Goal: Task Accomplishment & Management: Complete application form

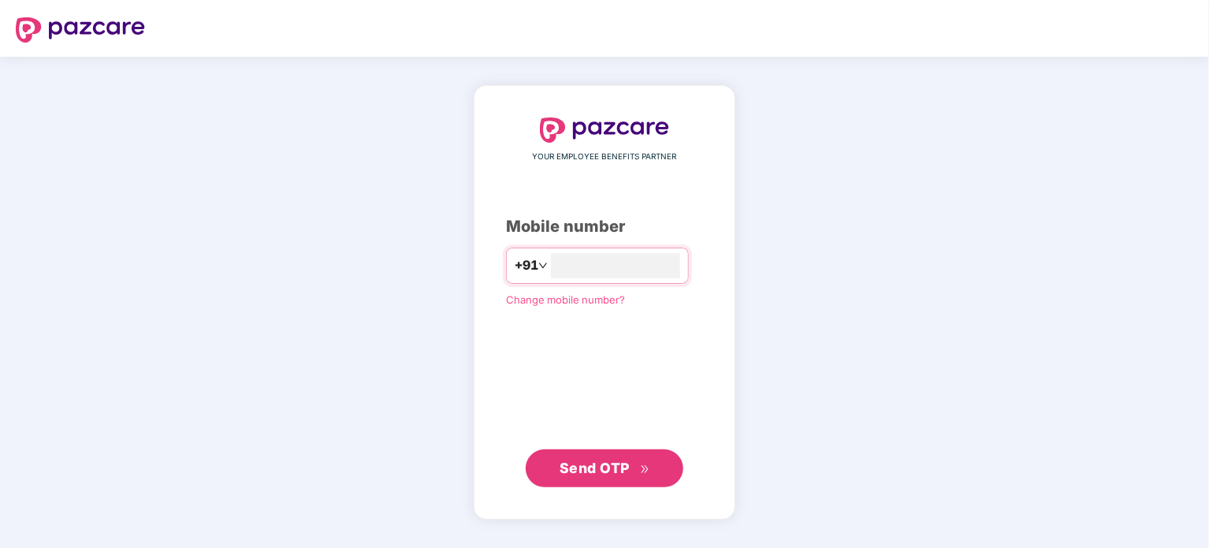
type input "**********"
click at [583, 478] on span "Send OTP" at bounding box center [605, 468] width 91 height 22
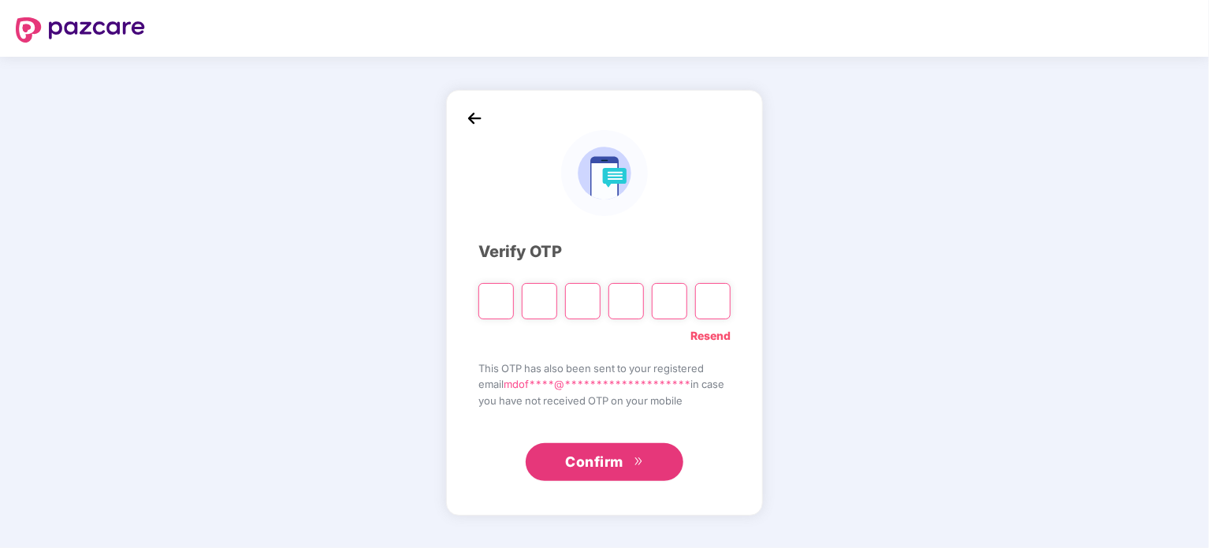
type input "*"
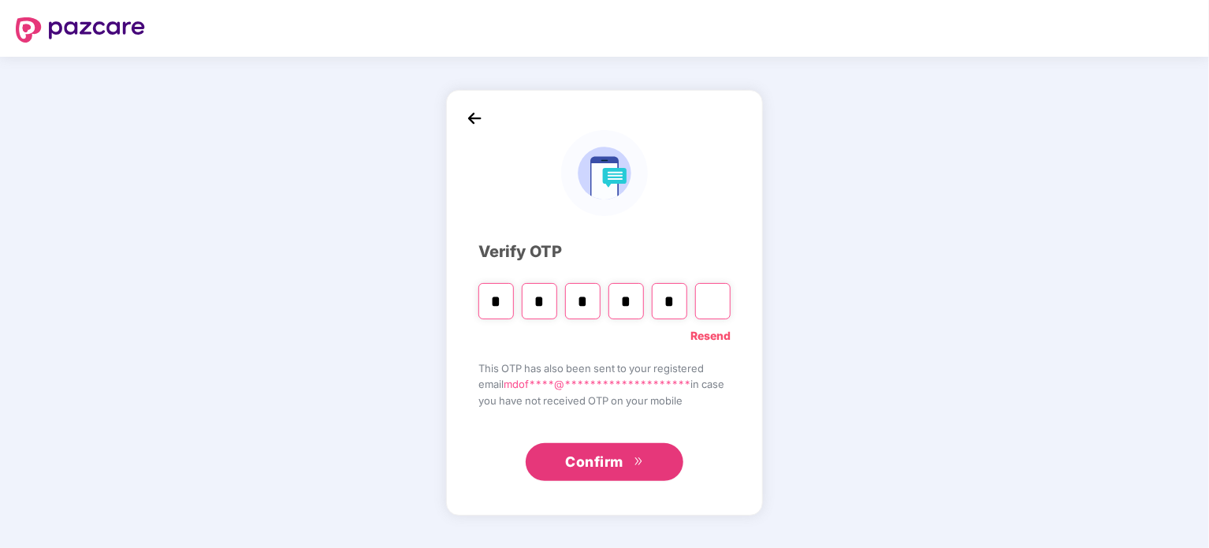
type input "*"
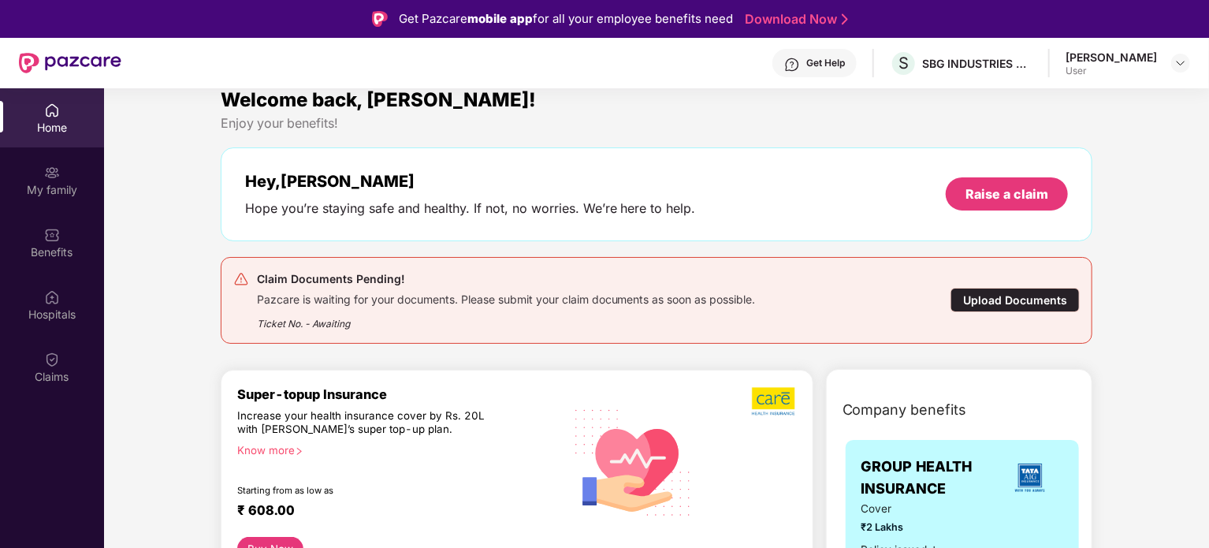
scroll to position [9, 0]
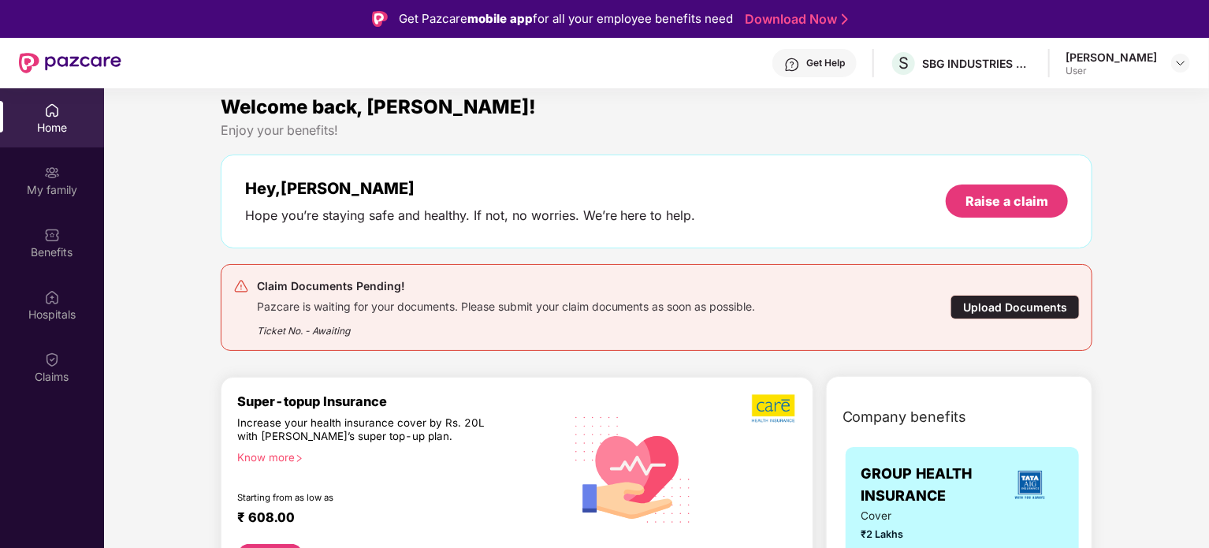
click at [1012, 304] on div "Upload Documents" at bounding box center [1015, 307] width 129 height 24
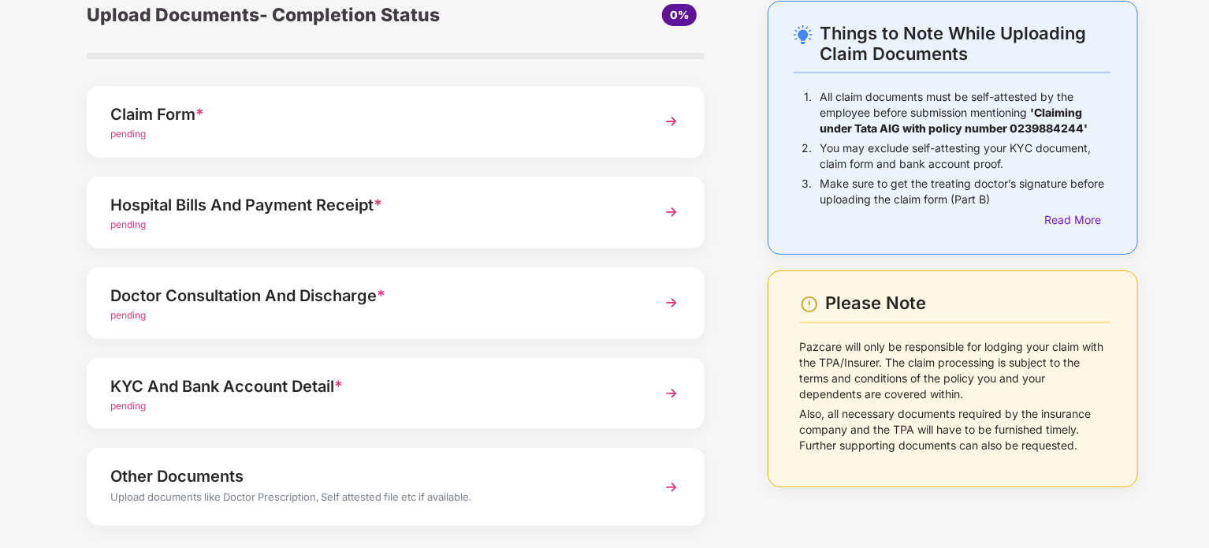
scroll to position [121, 0]
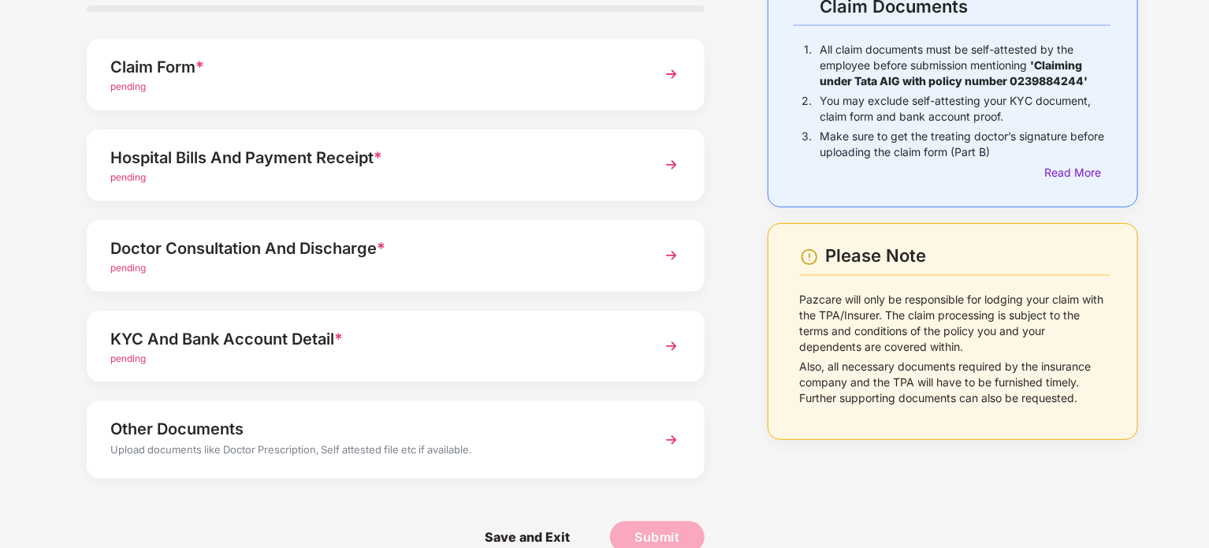
click at [458, 253] on div "Doctor Consultation And Discharge *" at bounding box center [371, 248] width 523 height 25
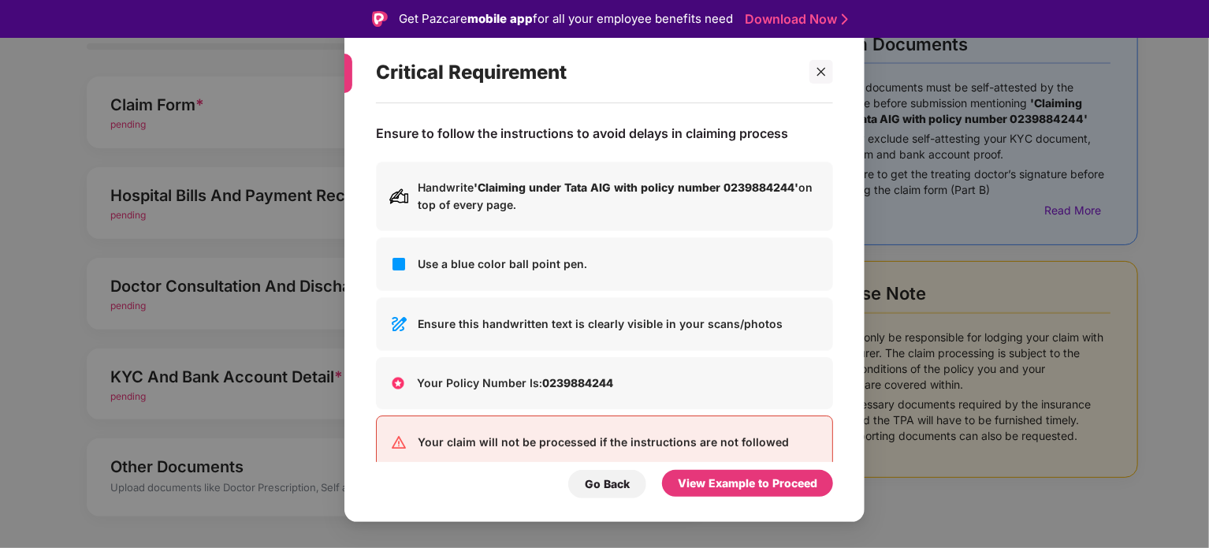
scroll to position [28, 0]
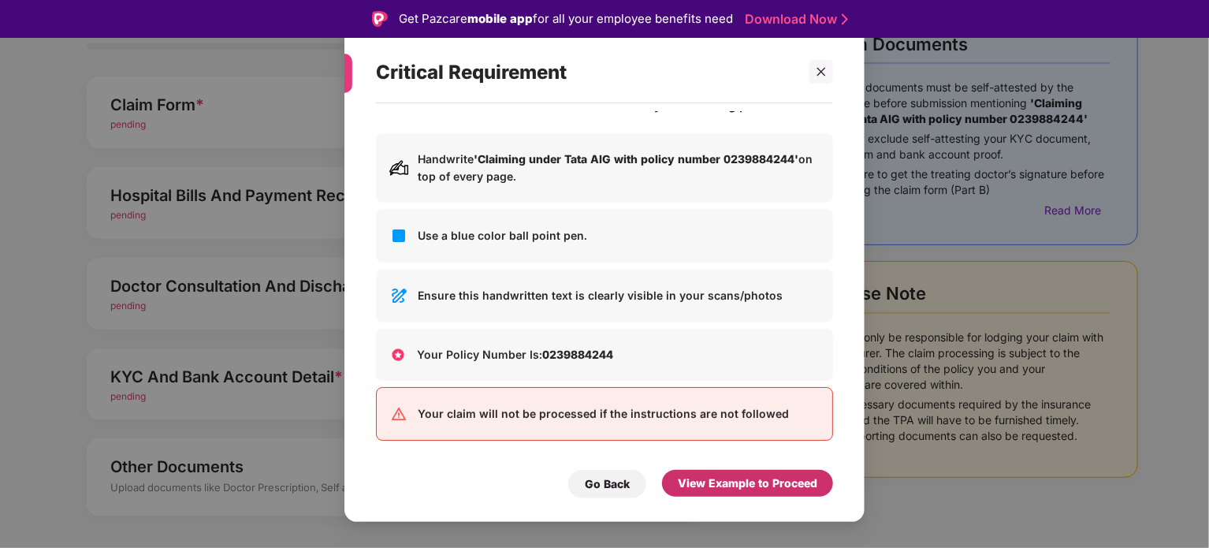
click at [735, 486] on div "View Example to Proceed" at bounding box center [748, 483] width 140 height 17
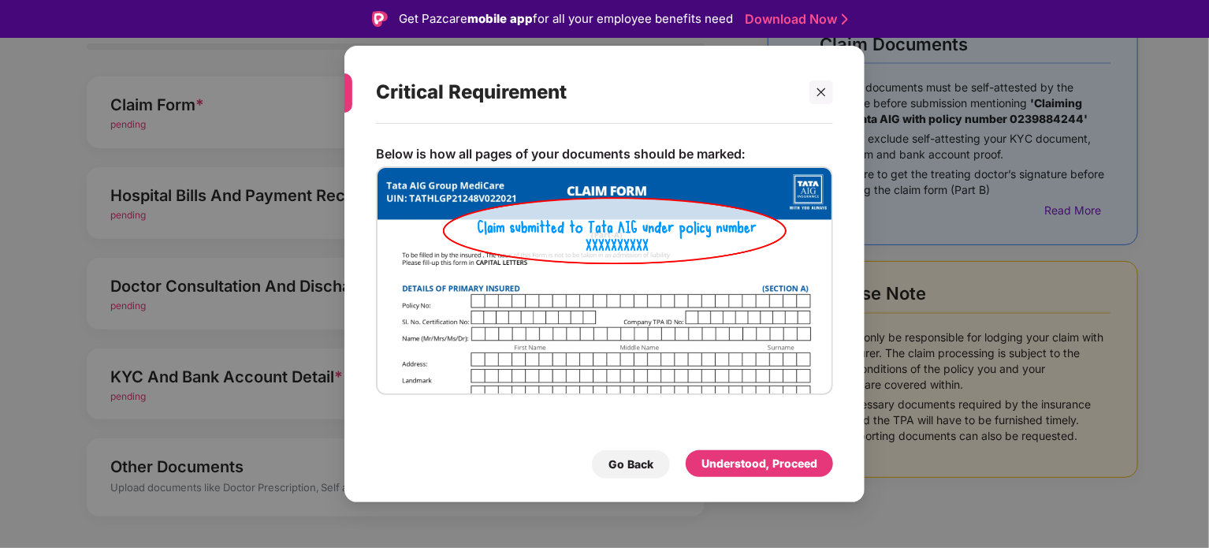
scroll to position [0, 0]
click at [756, 469] on div "Understood, Proceed" at bounding box center [760, 463] width 116 height 17
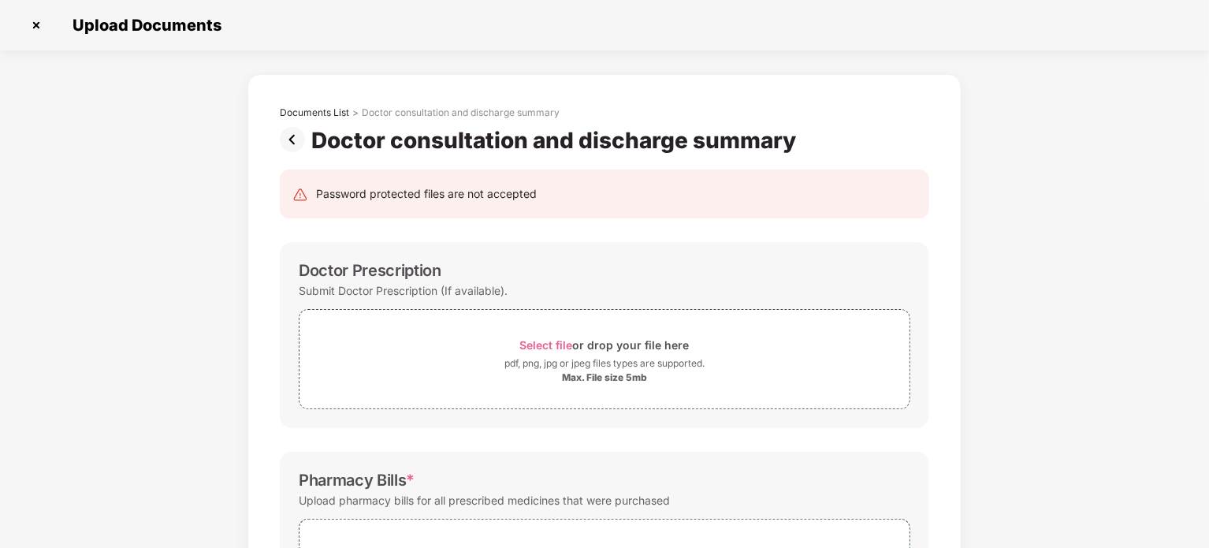
click at [41, 16] on img at bounding box center [36, 25] width 25 height 25
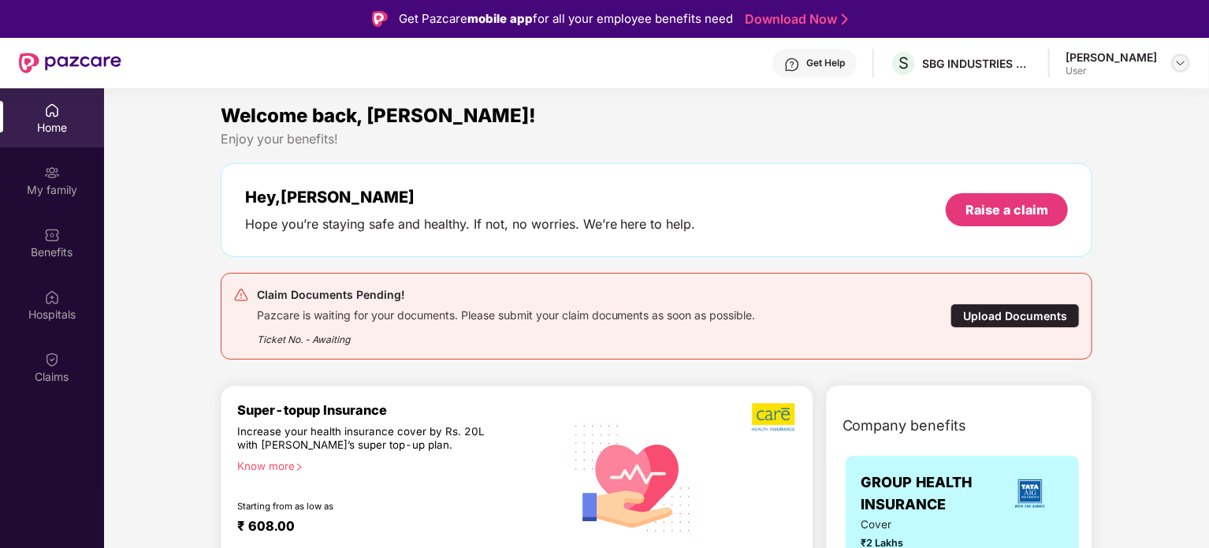
click at [1186, 61] on img at bounding box center [1181, 63] width 13 height 13
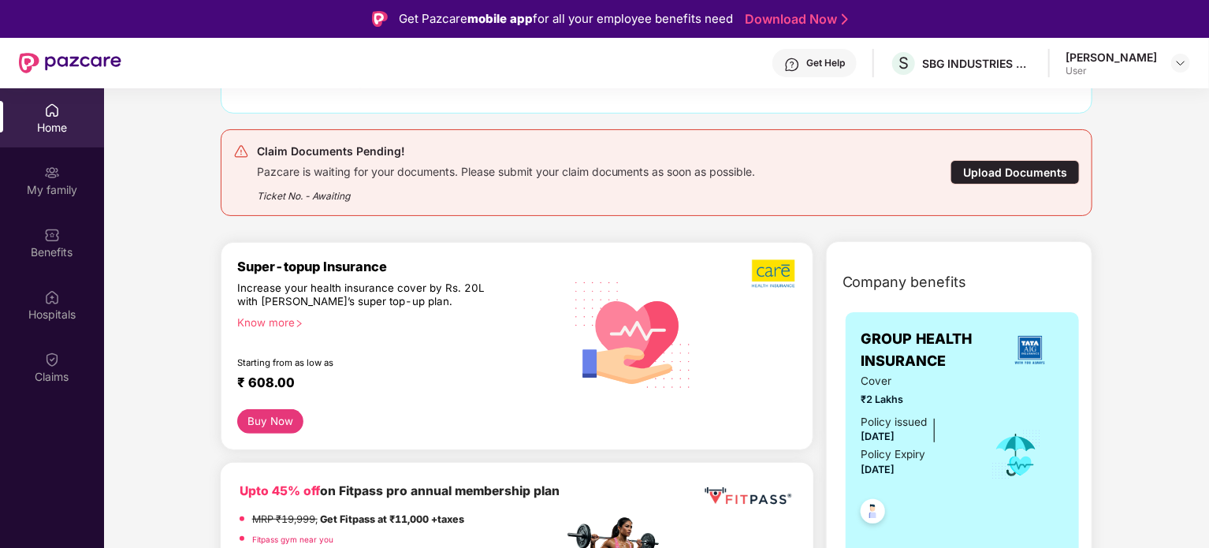
scroll to position [142, 0]
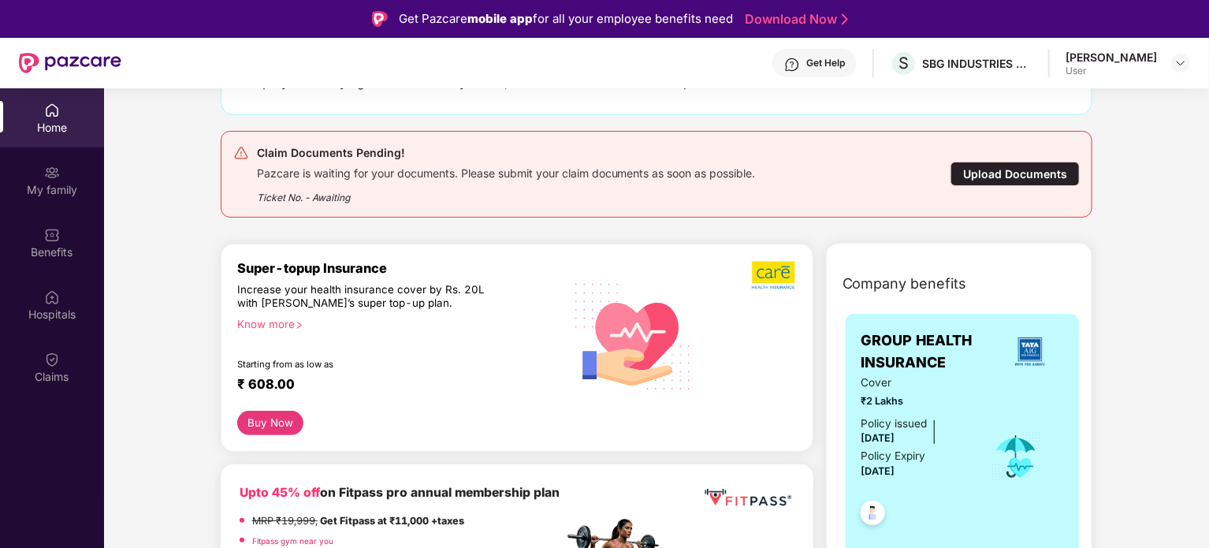
click at [980, 173] on div "Upload Documents" at bounding box center [1015, 174] width 129 height 24
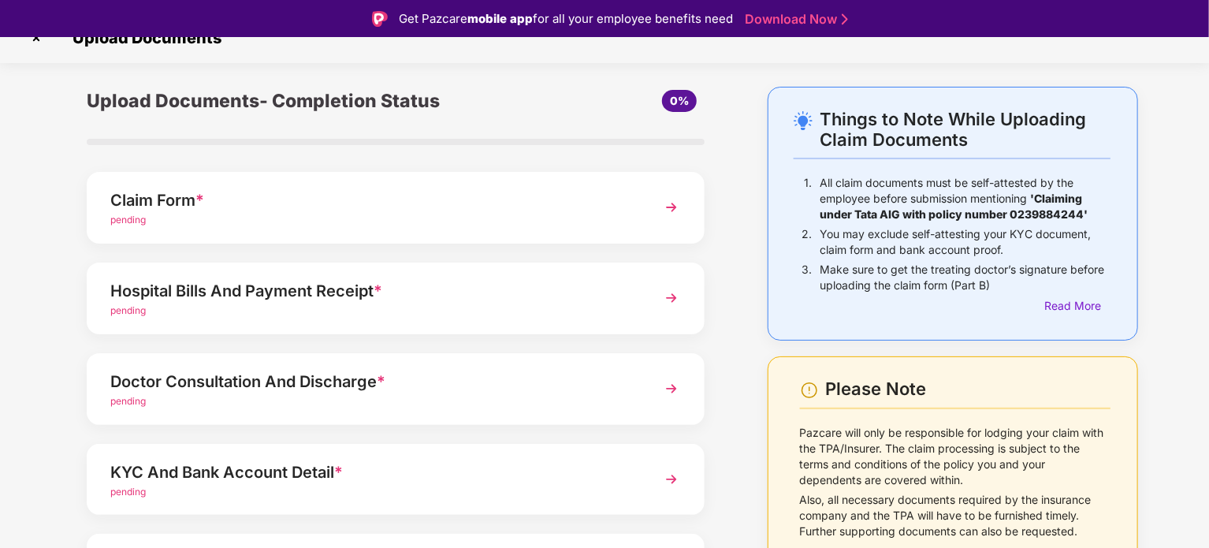
scroll to position [21, 0]
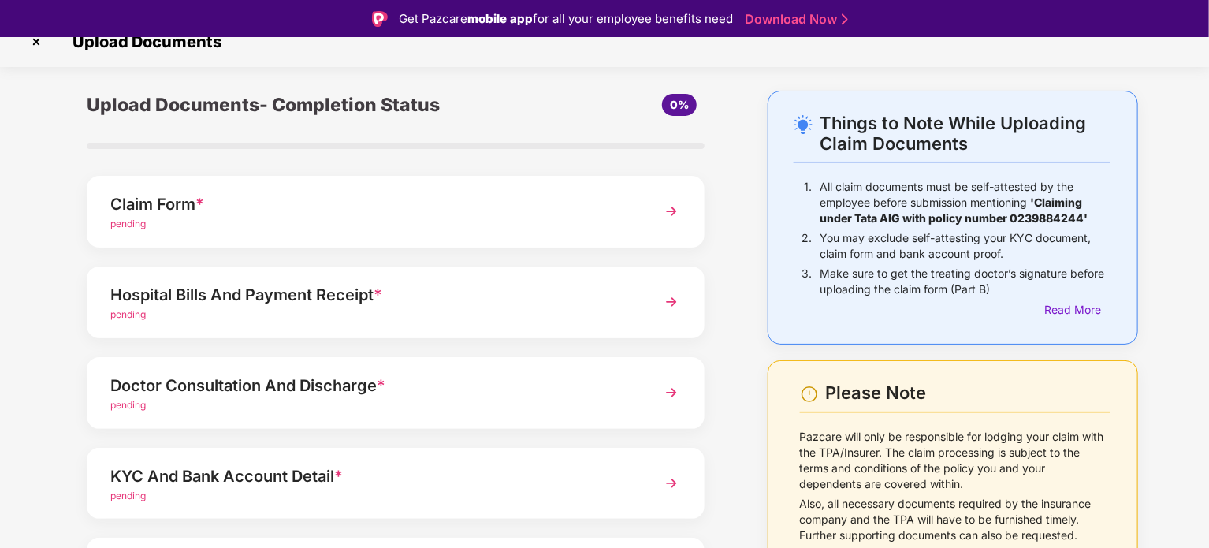
click at [437, 229] on div "pending" at bounding box center [371, 224] width 523 height 15
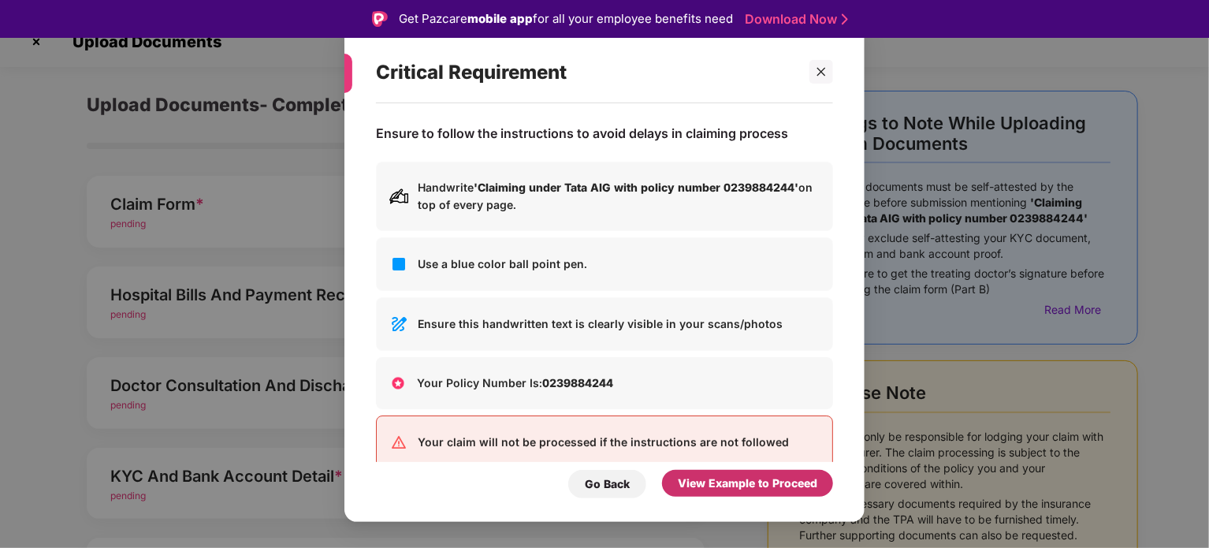
click at [694, 486] on div "View Example to Proceed" at bounding box center [748, 483] width 140 height 17
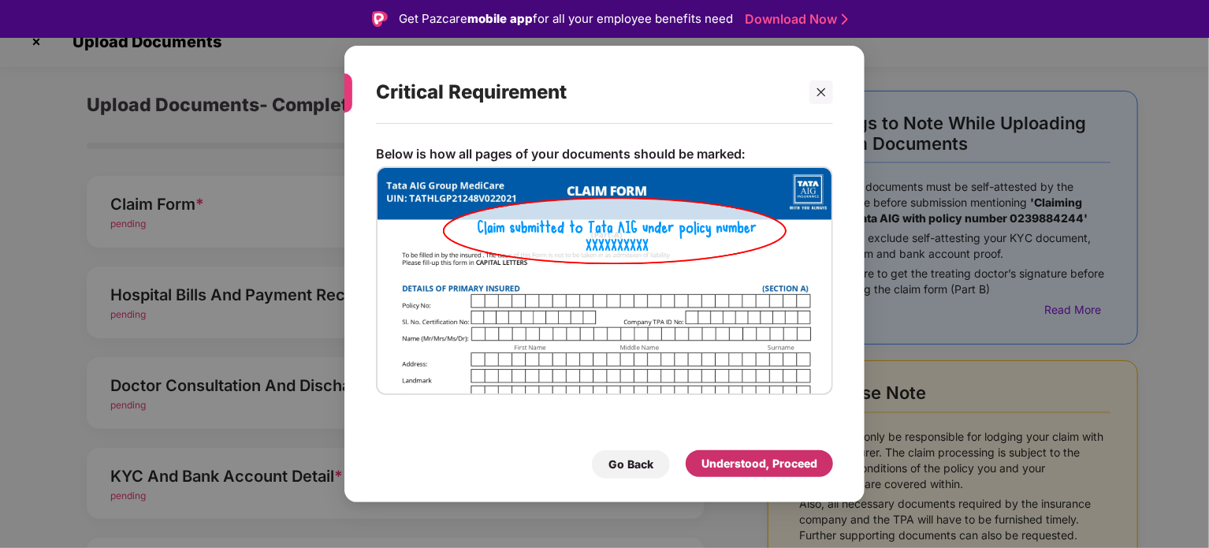
click at [724, 463] on div "Understood, Proceed" at bounding box center [760, 463] width 116 height 17
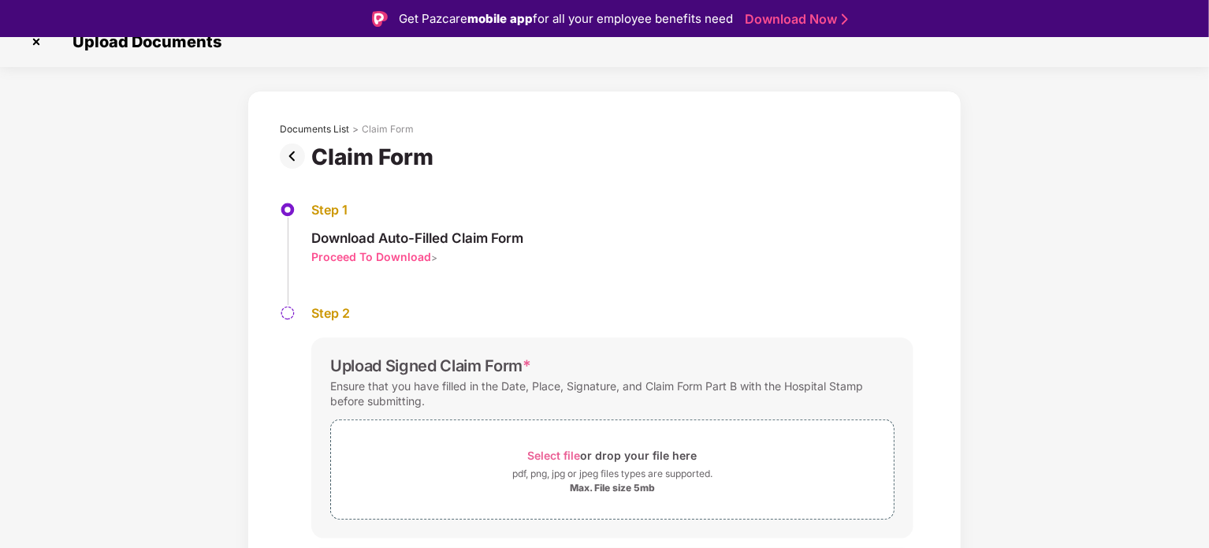
scroll to position [60, 0]
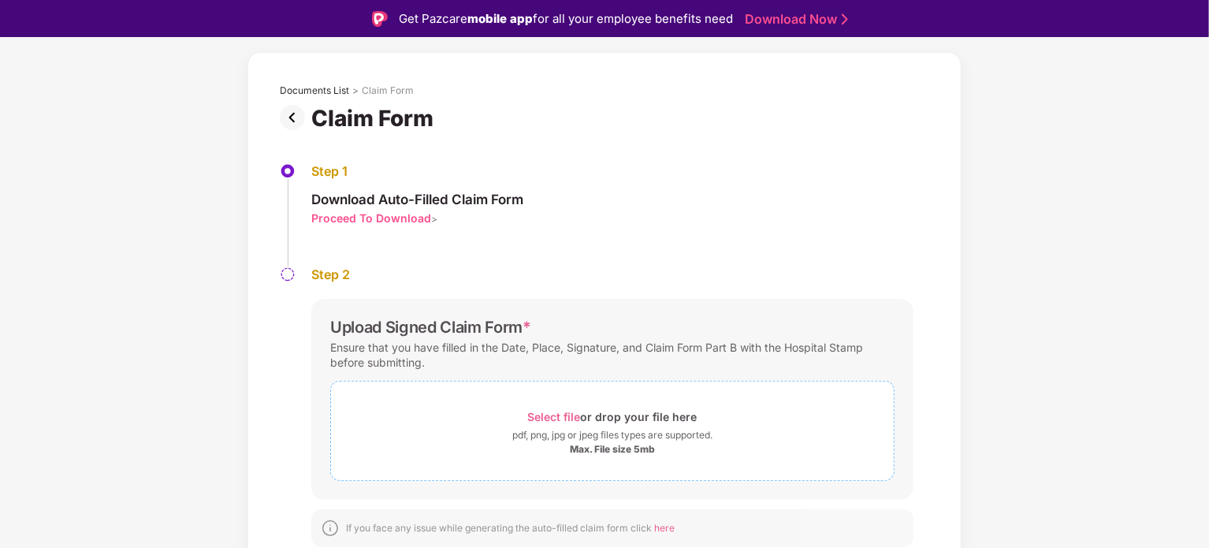
click at [602, 425] on div "Select file or drop your file here" at bounding box center [612, 416] width 169 height 21
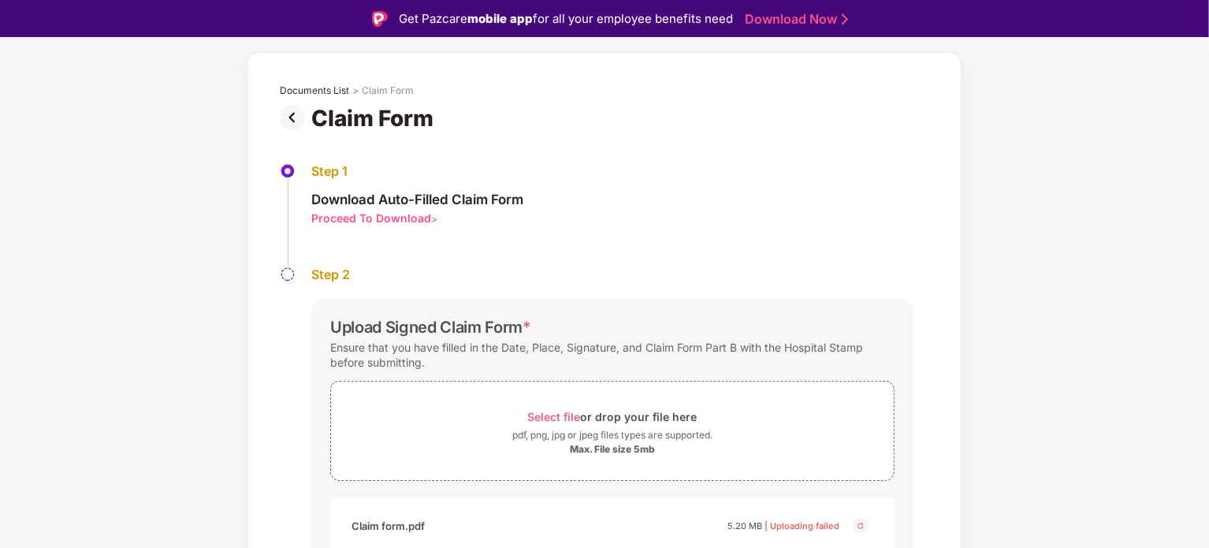
scroll to position [135, 0]
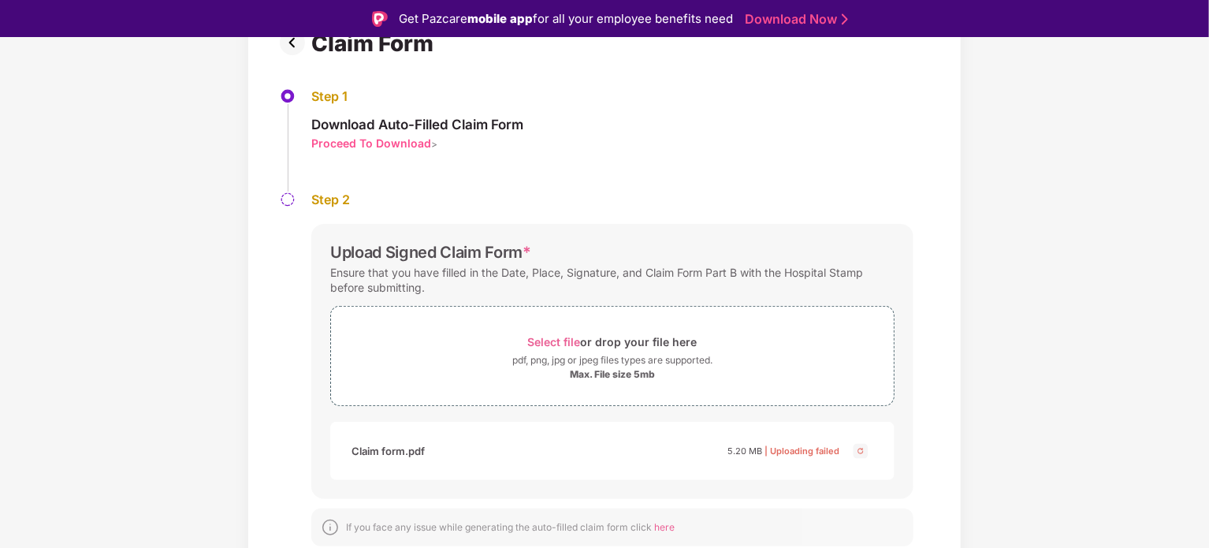
click at [1100, 222] on div "Documents List > Claim Form Claim Form Step 1 Download Auto-Filled Claim Form P…" at bounding box center [604, 281] width 1209 height 609
click at [631, 358] on div "pdf, png, jpg or jpeg files types are supported." at bounding box center [612, 360] width 200 height 16
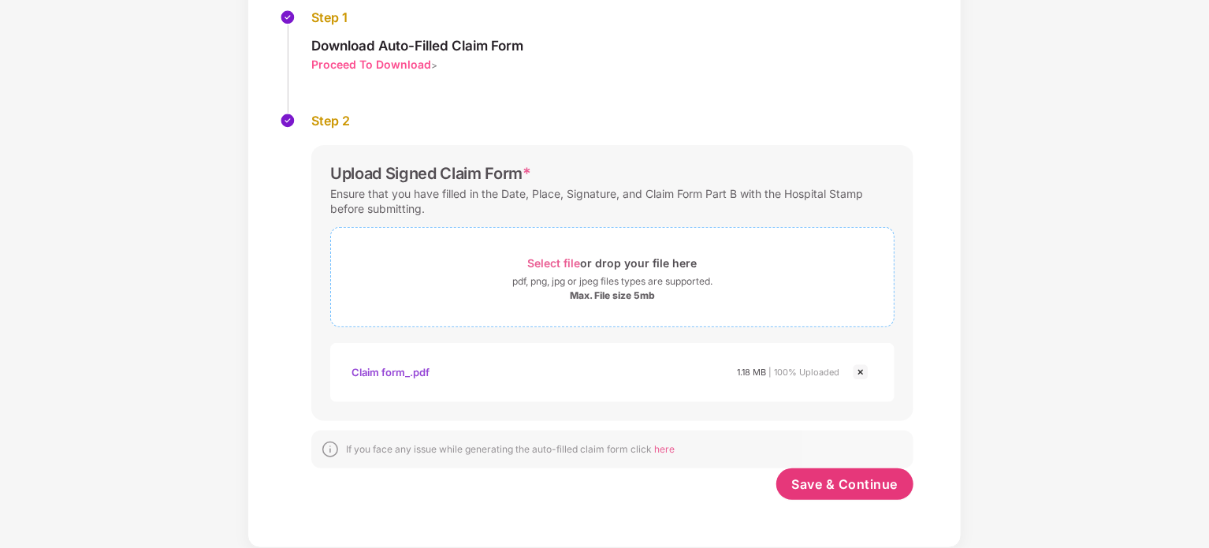
scroll to position [175, 0]
click at [815, 489] on span "Save & Continue" at bounding box center [845, 484] width 106 height 17
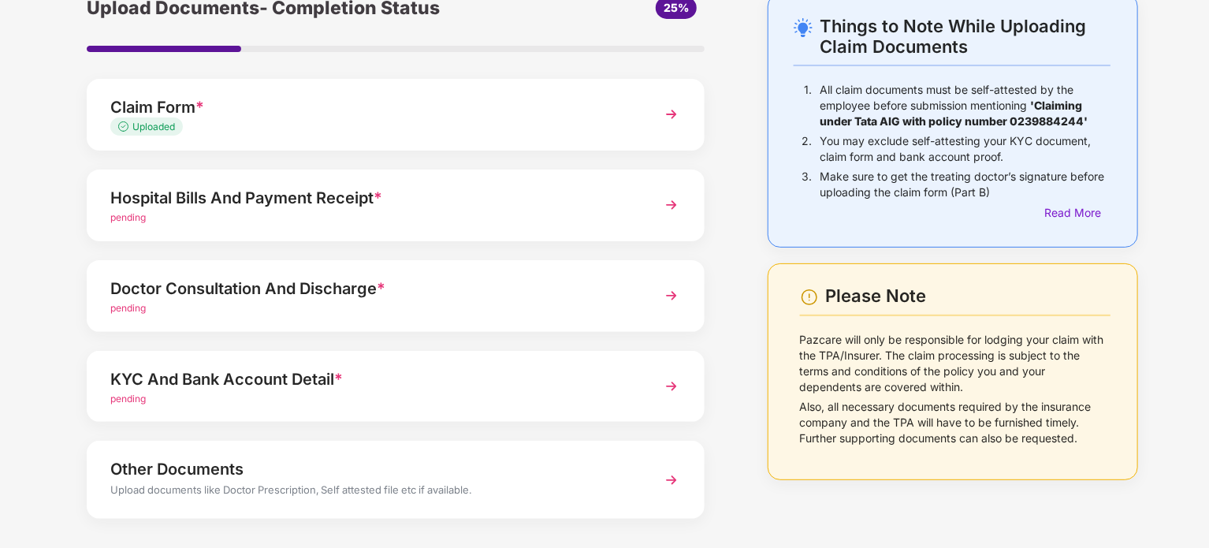
scroll to position [81, 0]
click at [516, 214] on div "pending" at bounding box center [371, 217] width 523 height 15
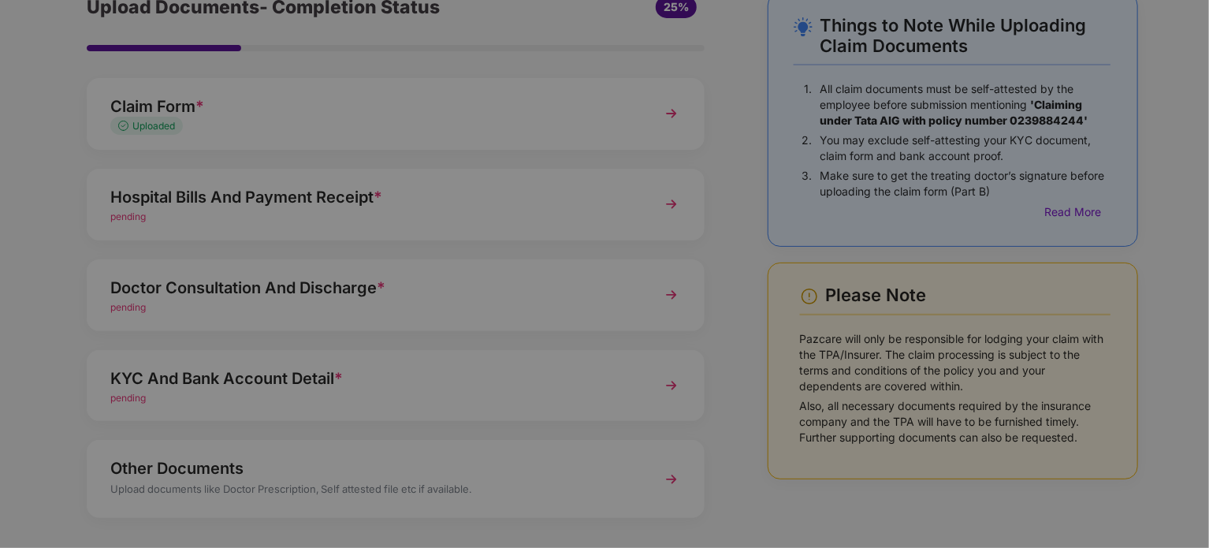
scroll to position [0, 0]
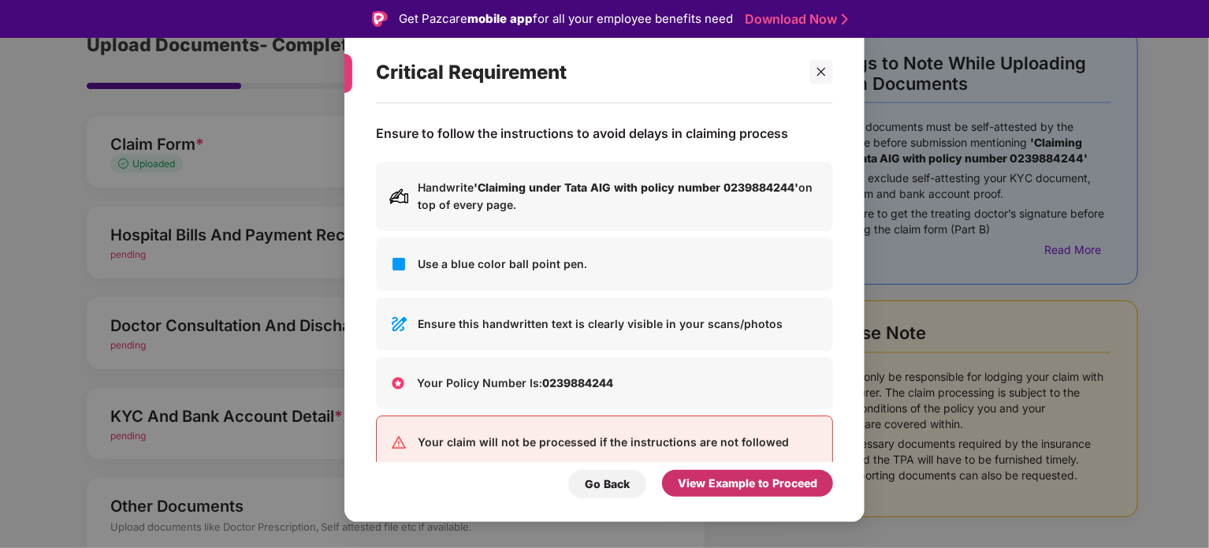
click at [762, 485] on div "View Example to Proceed" at bounding box center [748, 483] width 140 height 17
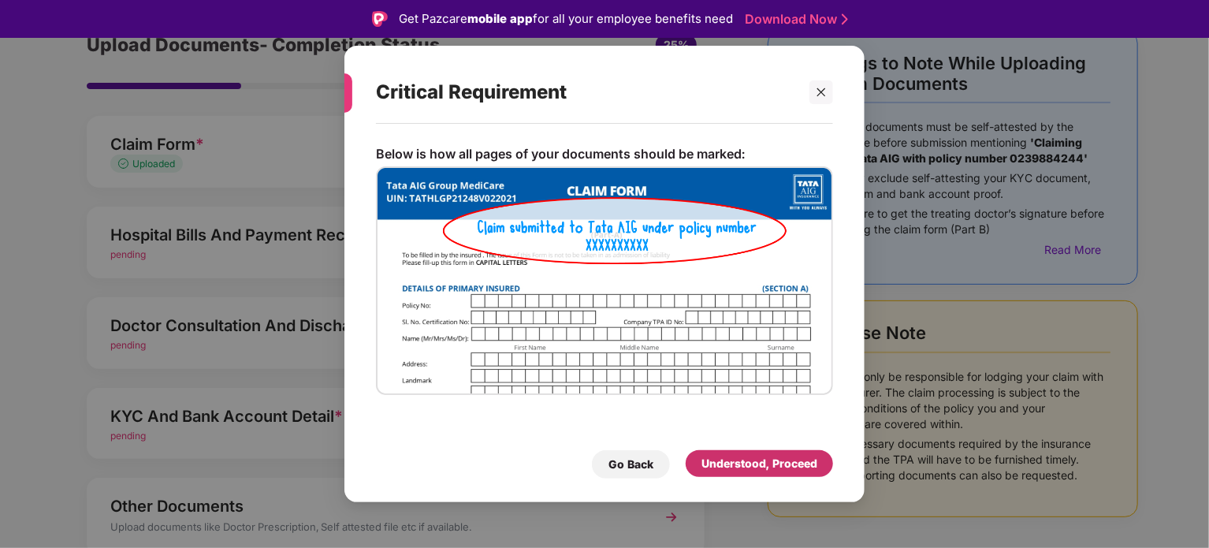
click at [775, 466] on div "Understood, Proceed" at bounding box center [760, 463] width 116 height 17
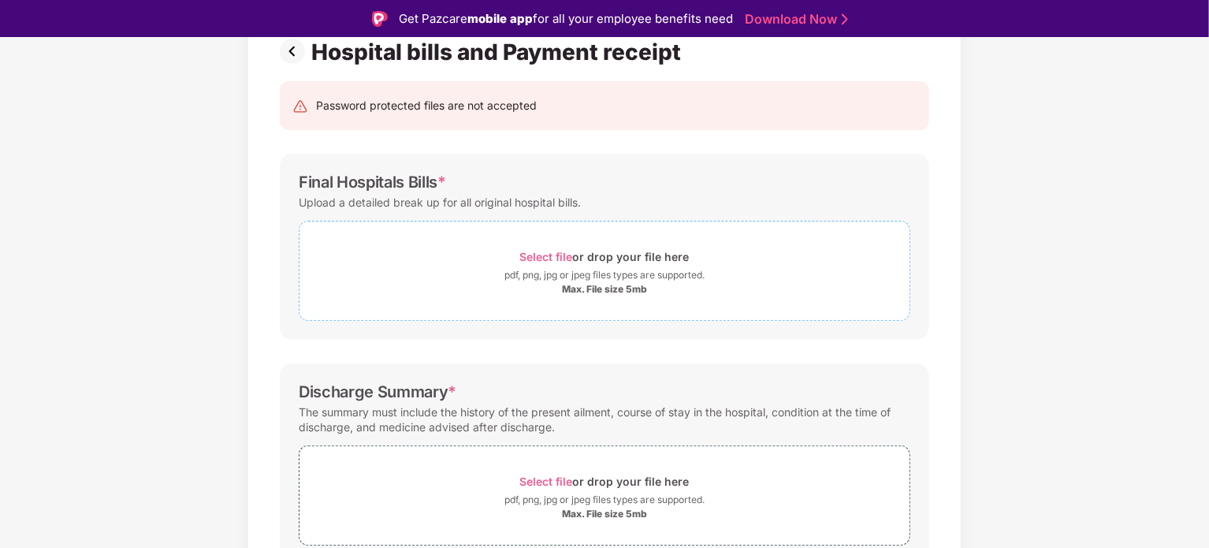
scroll to position [139, 0]
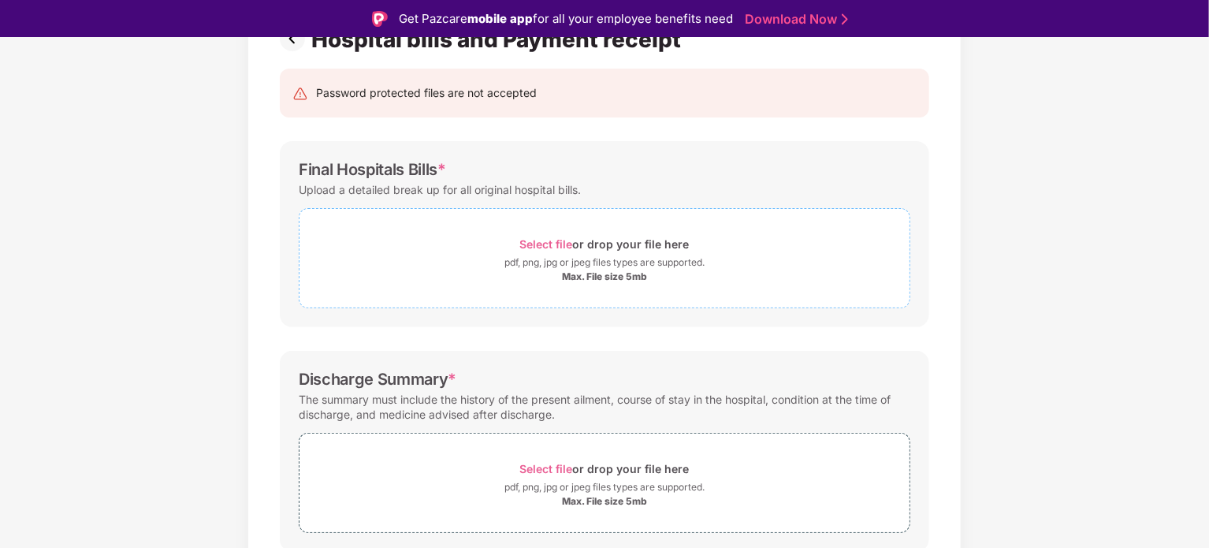
click at [602, 240] on div "Select file or drop your file here" at bounding box center [604, 243] width 169 height 21
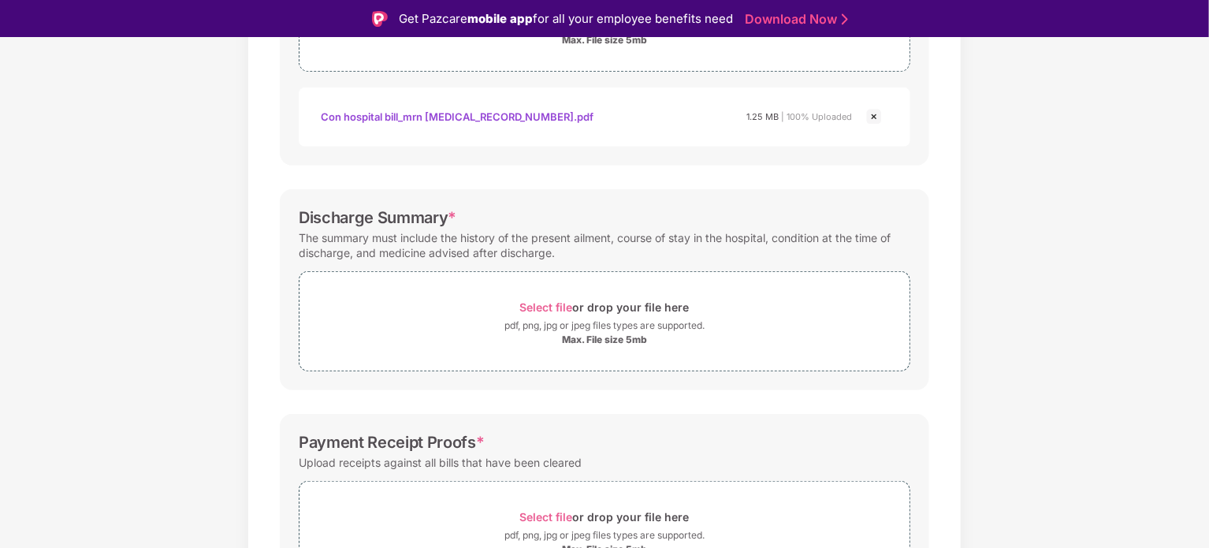
scroll to position [378, 0]
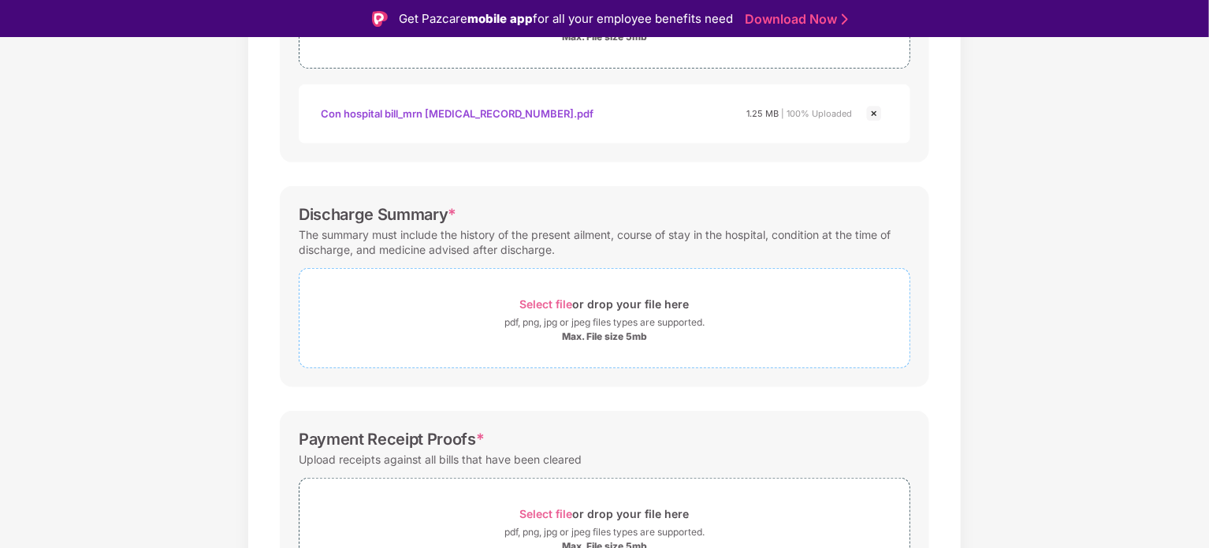
click at [601, 312] on div "Select file or drop your file here" at bounding box center [604, 303] width 169 height 21
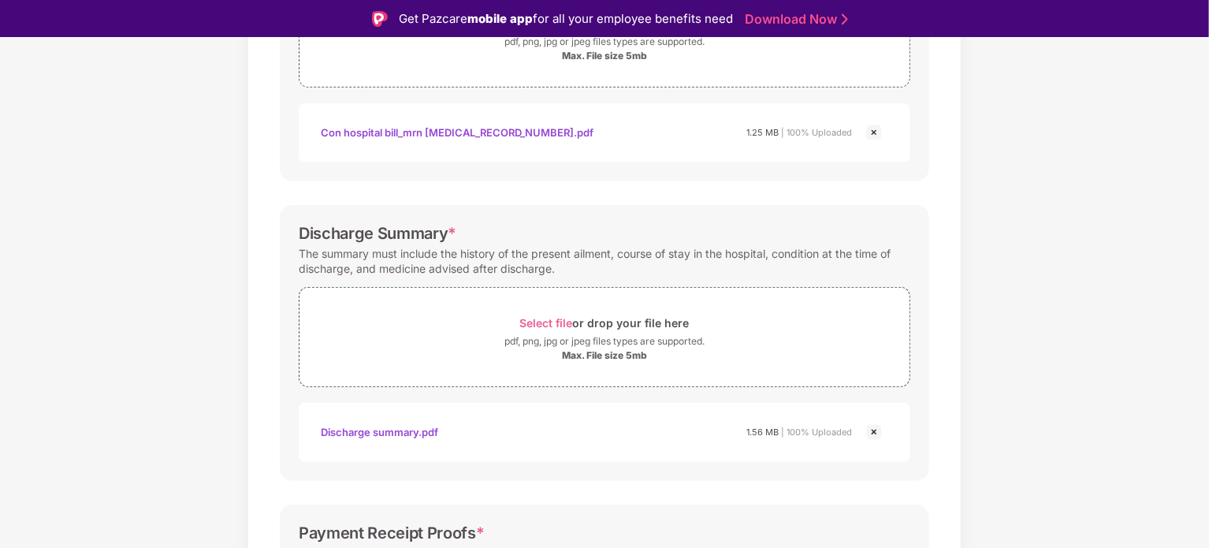
scroll to position [558, 0]
